Goal: Information Seeking & Learning: Learn about a topic

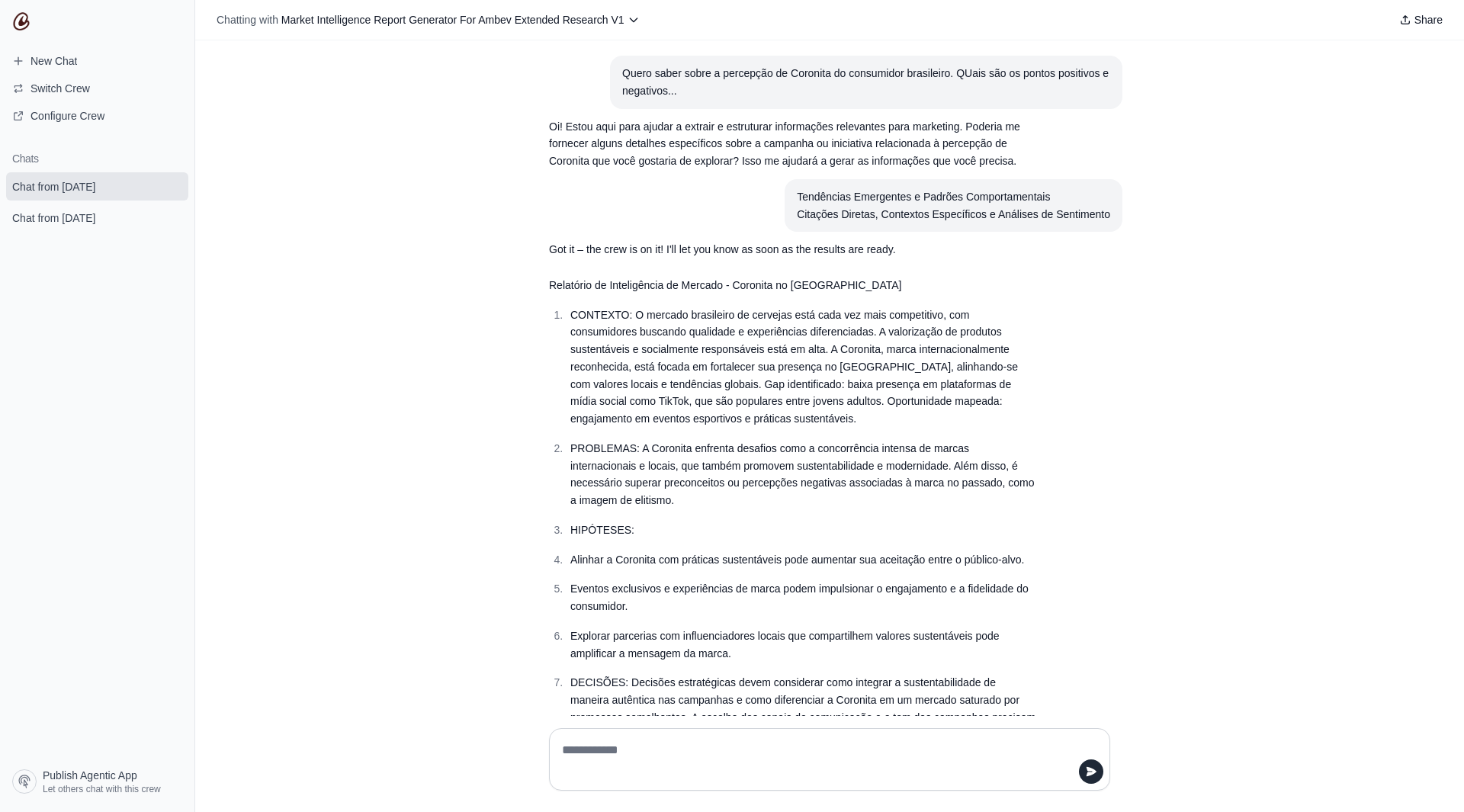
scroll to position [640, 0]
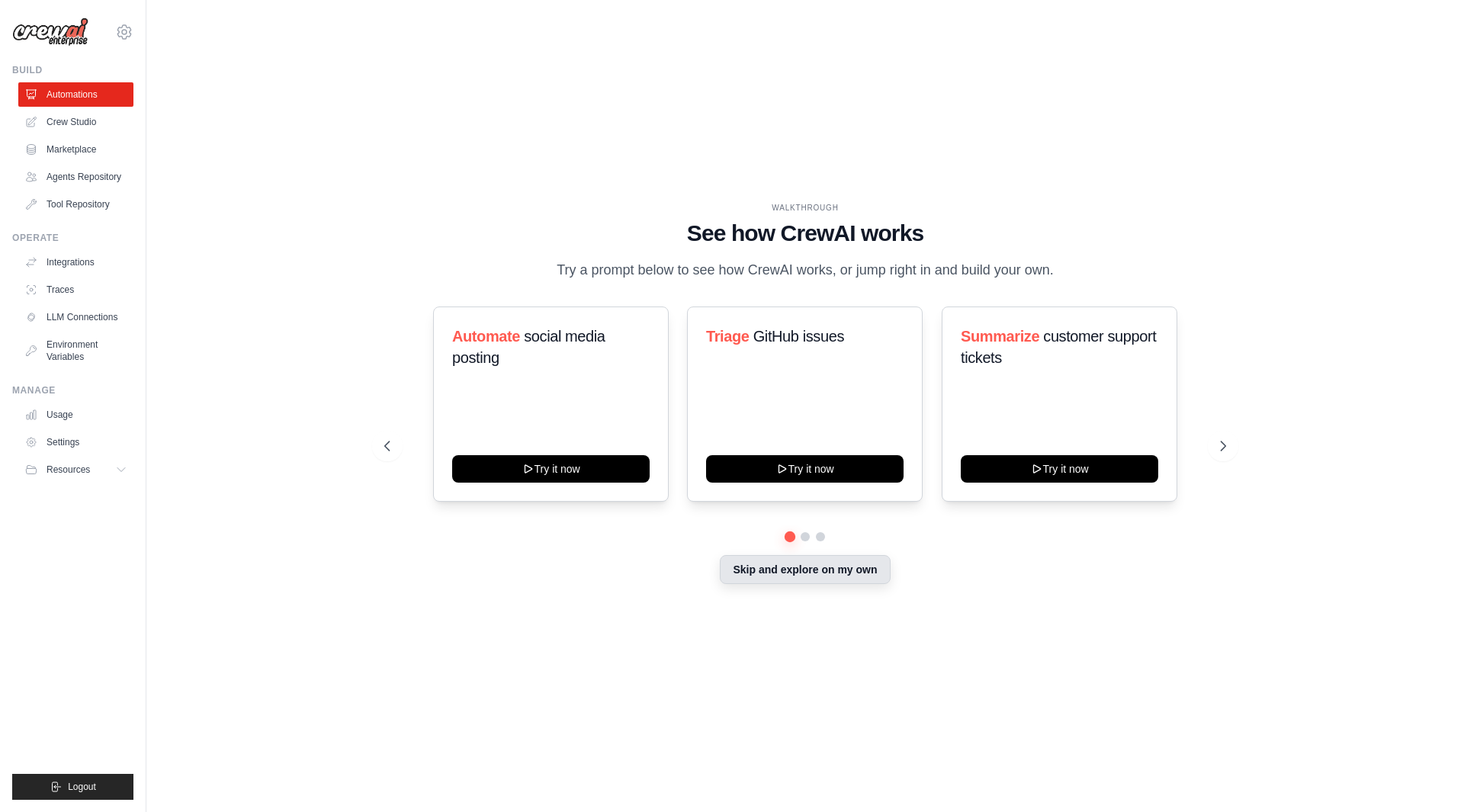
click at [803, 581] on button "Skip and explore on my own" at bounding box center [805, 569] width 170 height 29
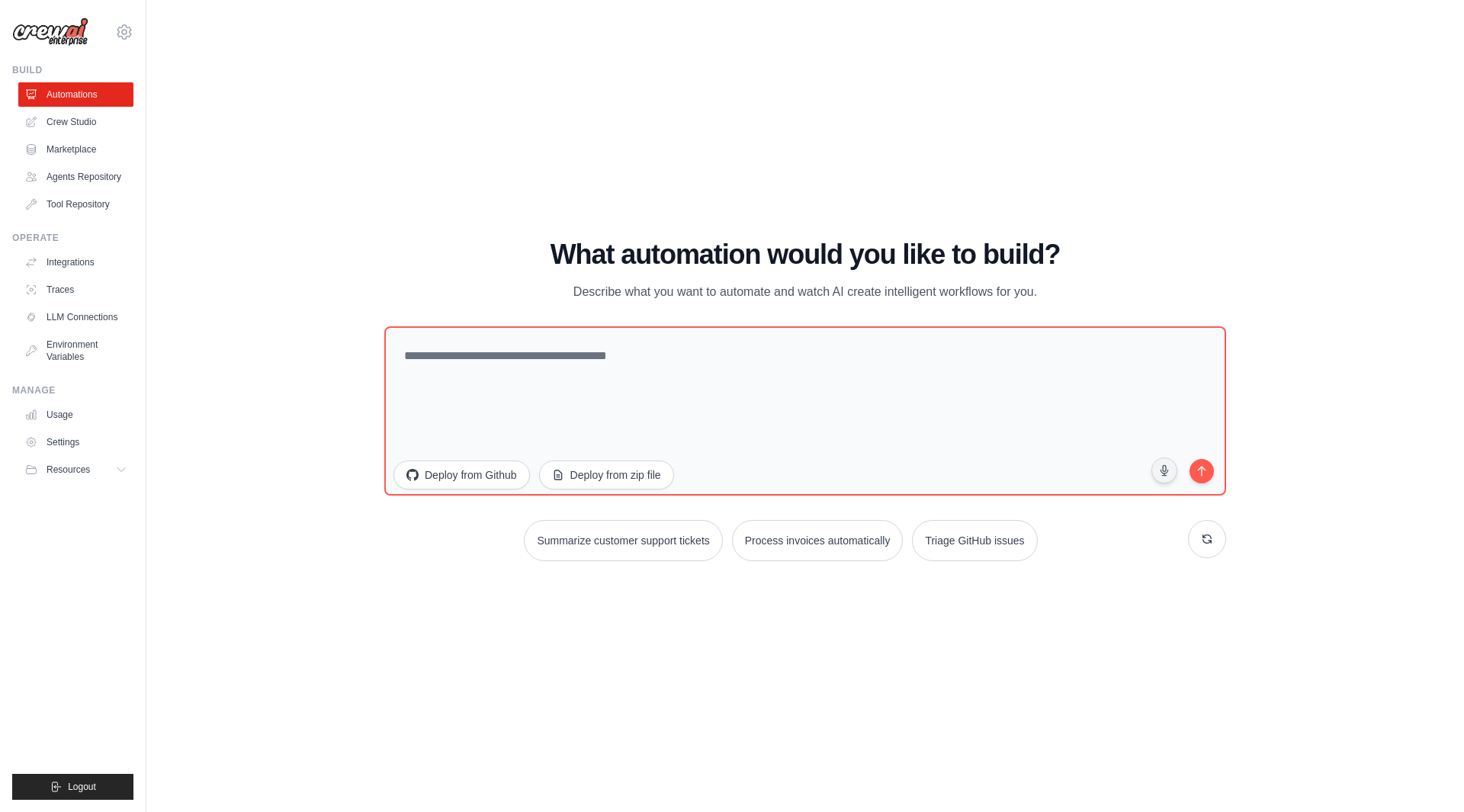
click at [315, 242] on div "WALKTHROUGH See how CrewAI works Try a prompt below to see how CrewAI works, or…" at bounding box center [805, 406] width 1268 height 781
click at [117, 31] on icon at bounding box center [124, 32] width 18 height 18
click at [149, 120] on span "ABI - GenAI Bootcamp" at bounding box center [191, 125] width 120 height 15
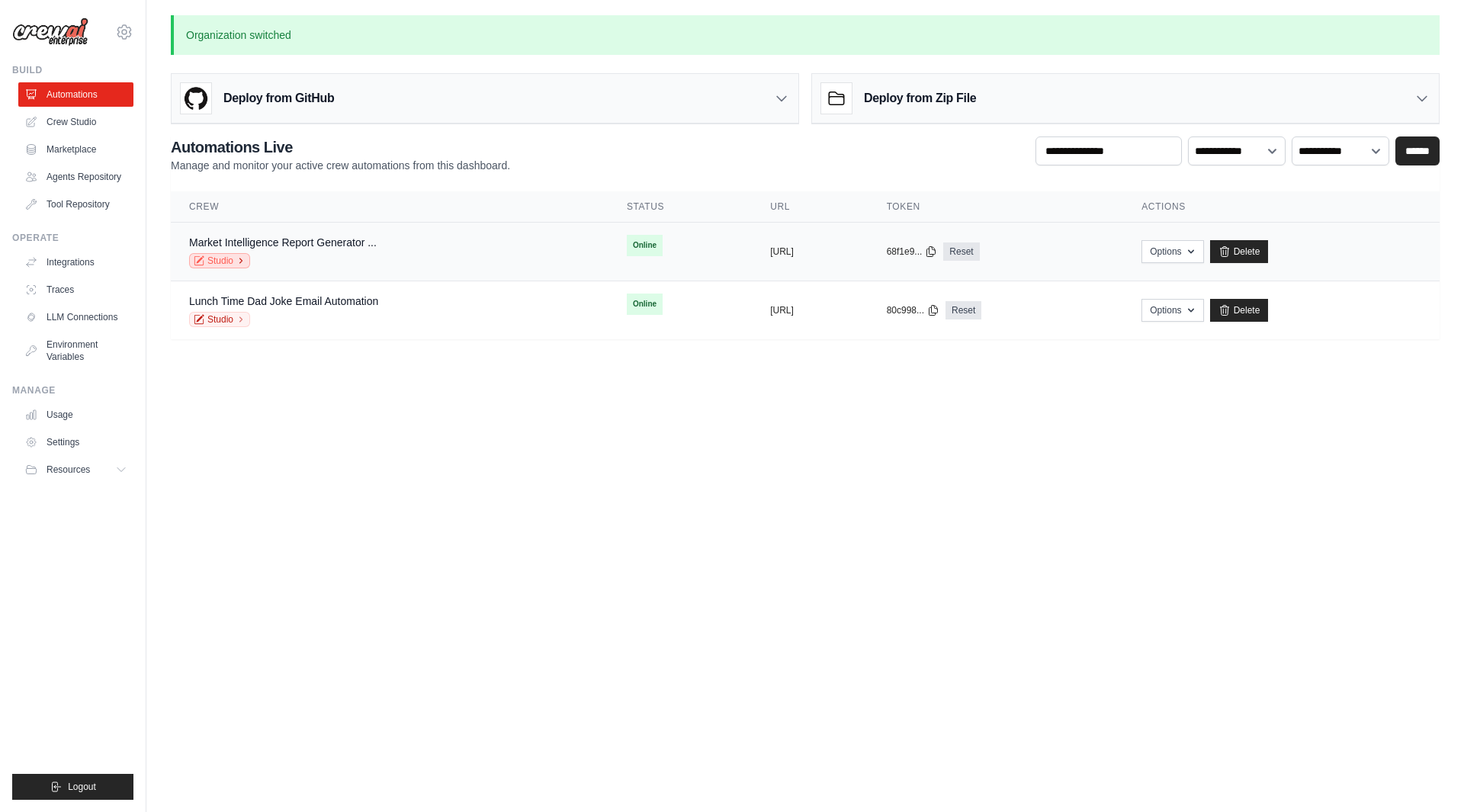
click at [236, 260] on icon at bounding box center [240, 260] width 9 height 9
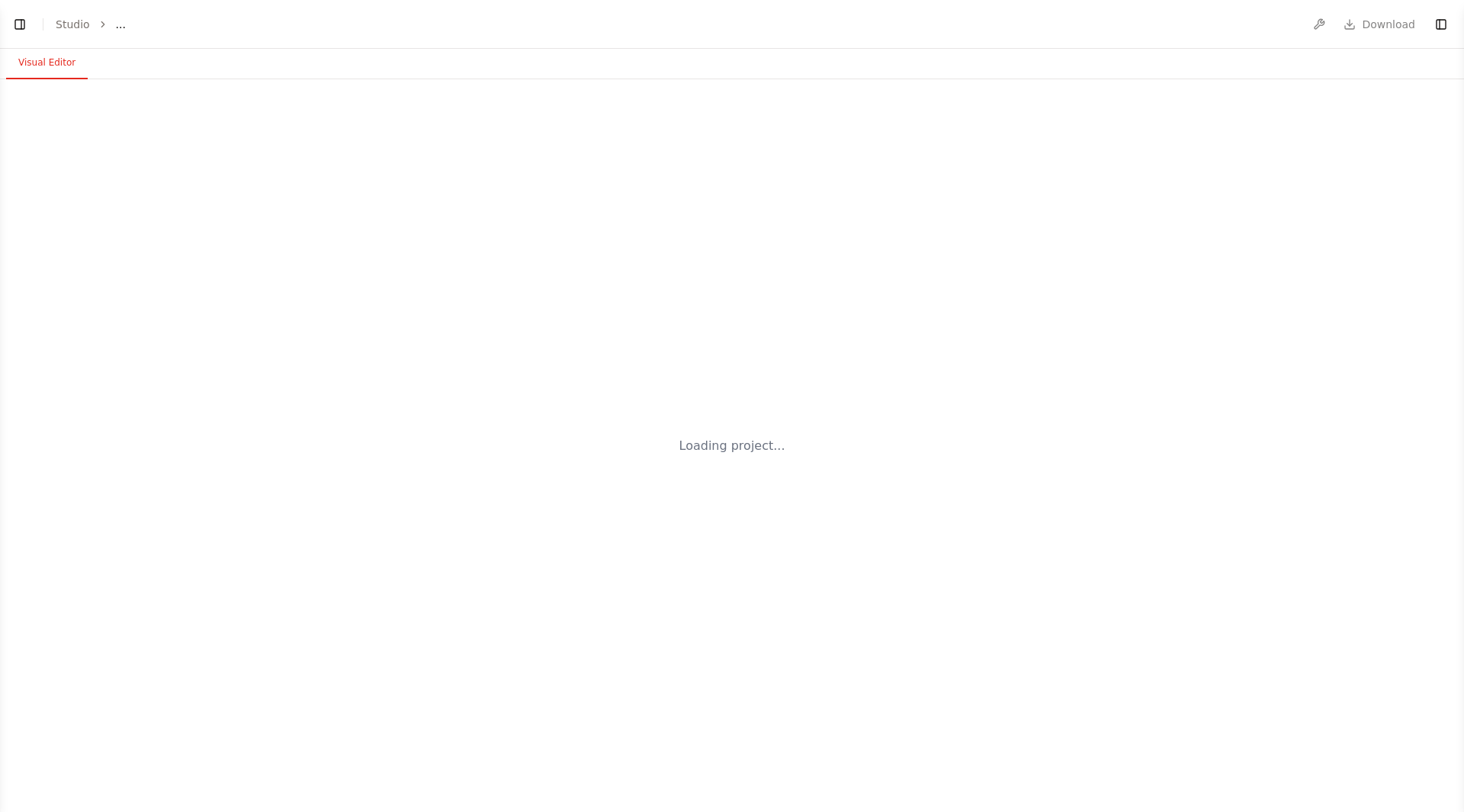
select select "****"
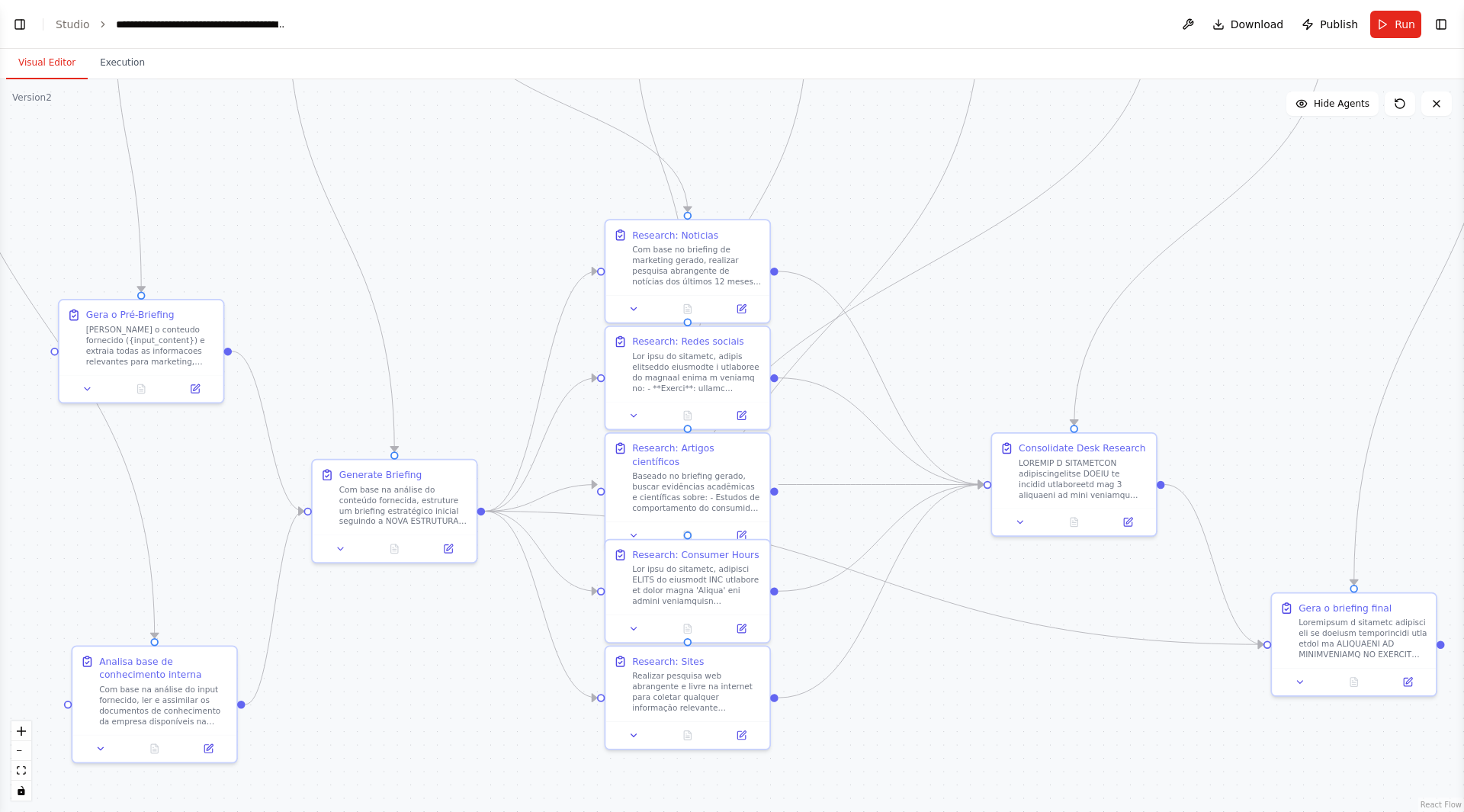
scroll to position [17443, 0]
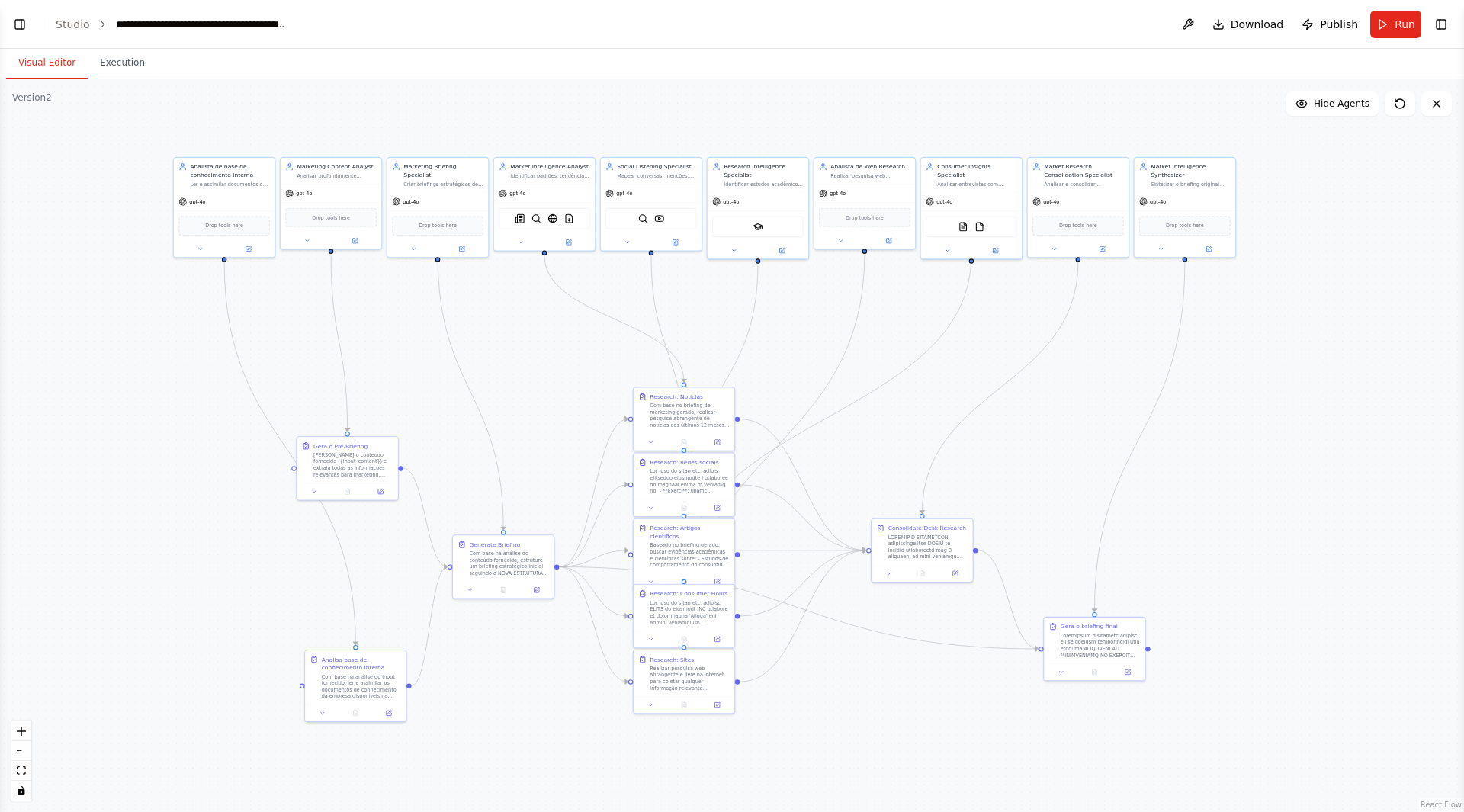
drag, startPoint x: 1308, startPoint y: 339, endPoint x: 1352, endPoint y: 417, distance: 89.6
click at [1352, 417] on div ".deletable-edge-delete-btn { width: 20px; height: 20px; border: 0px solid #ffff…" at bounding box center [732, 445] width 1464 height 733
